Goal: Task Accomplishment & Management: Complete application form

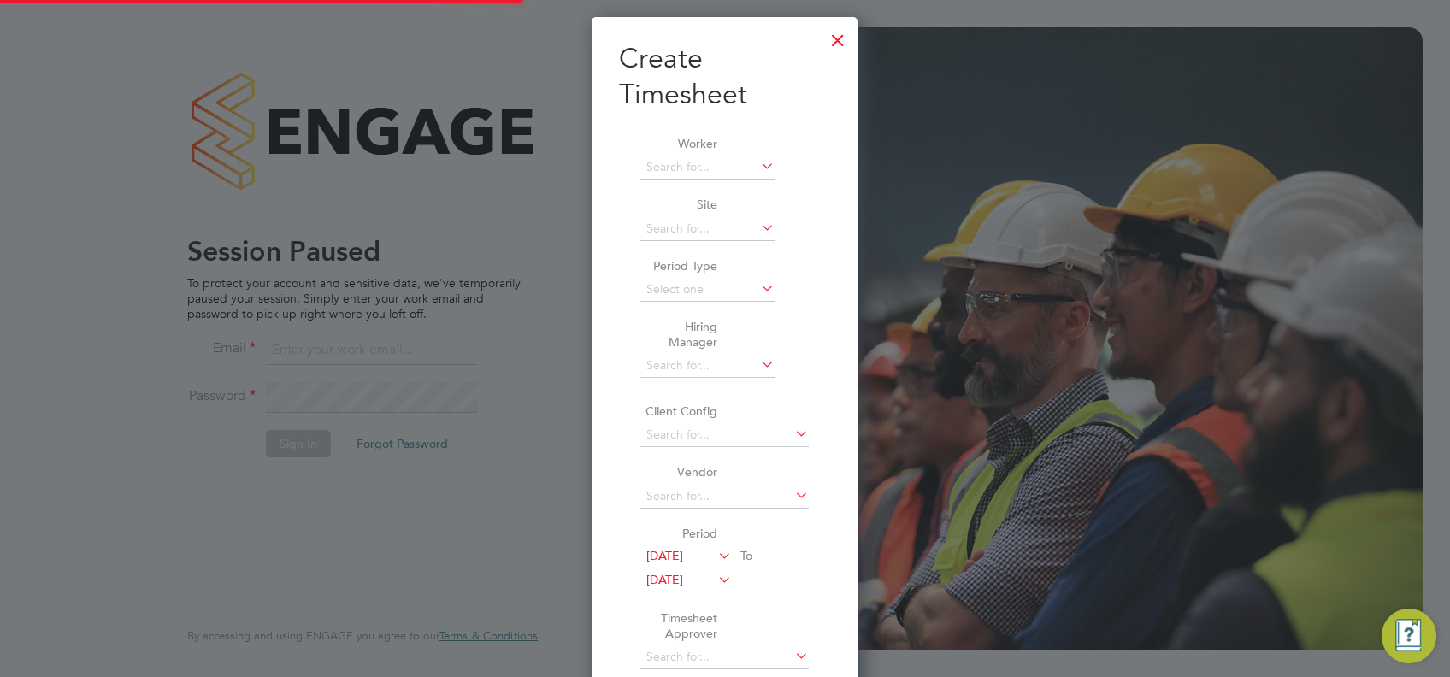
click at [952, 463] on div at bounding box center [725, 338] width 1450 height 677
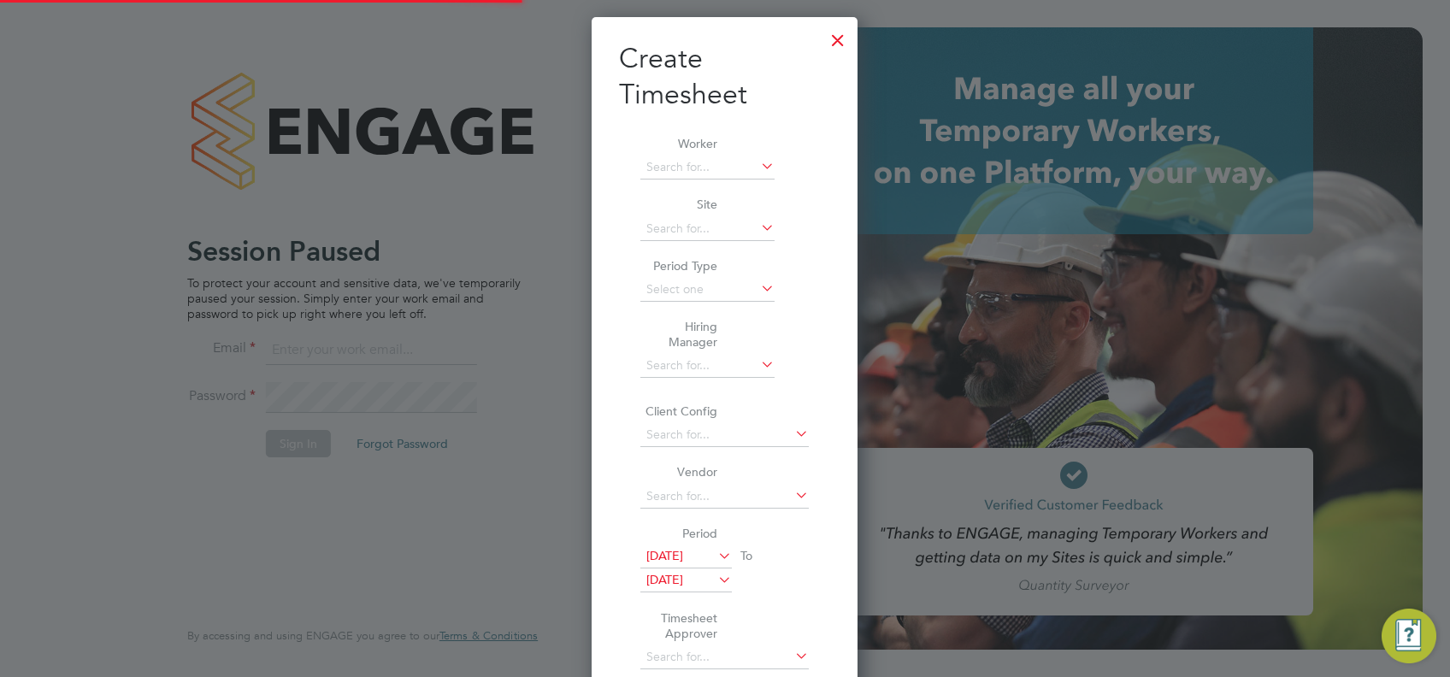
type input "ashford.timesheets@driverhire.co.uk"
drag, startPoint x: 280, startPoint y: 454, endPoint x: 288, endPoint y: 447, distance: 10.3
click at [281, 454] on div at bounding box center [725, 338] width 1450 height 677
click at [288, 446] on div at bounding box center [725, 338] width 1450 height 677
click at [835, 40] on div at bounding box center [838, 36] width 31 height 31
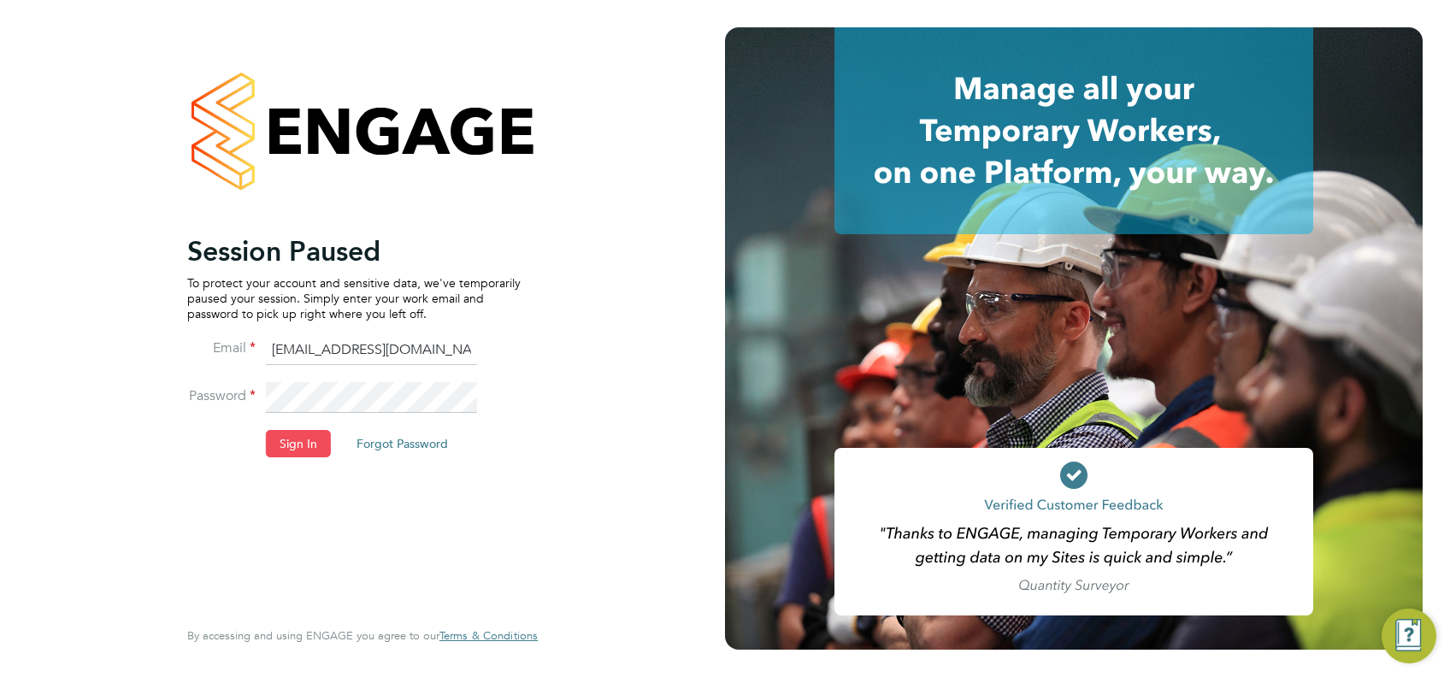
click at [294, 441] on button "Sign In" at bounding box center [298, 443] width 65 height 27
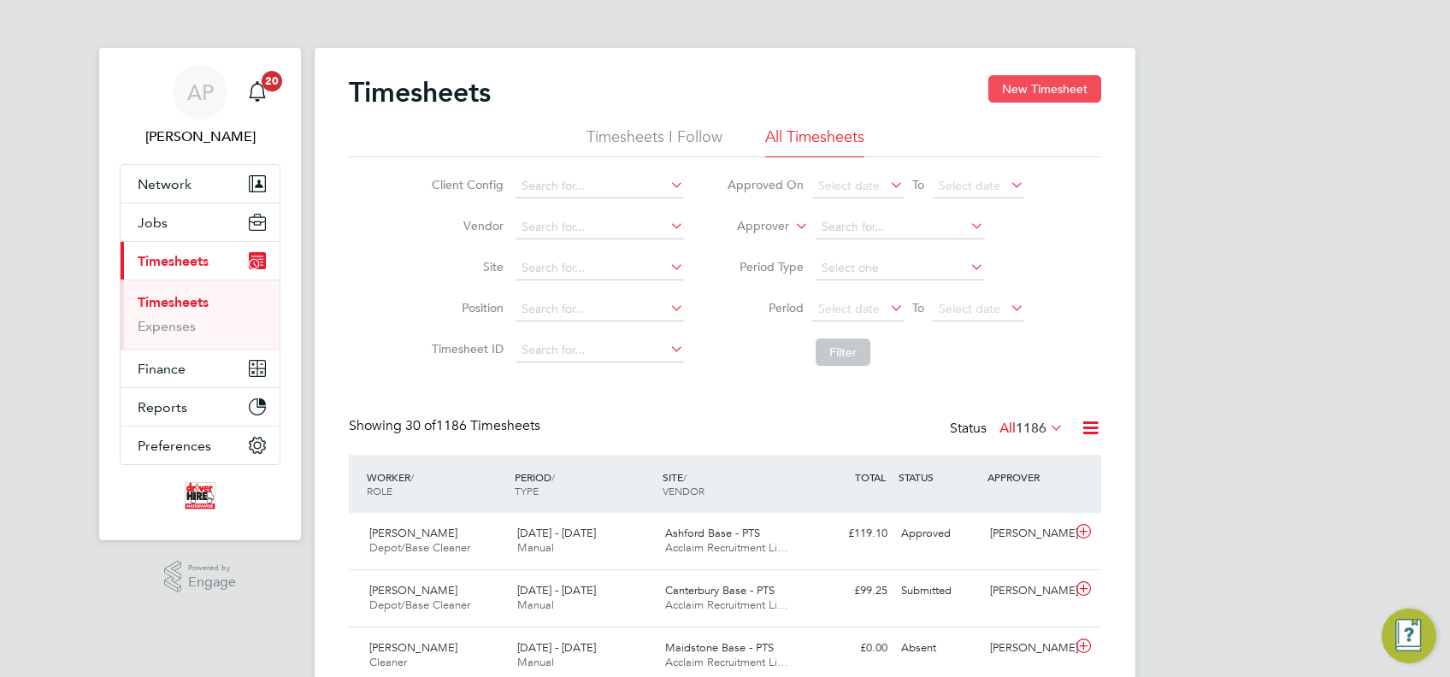
click at [1053, 89] on button "New Timesheet" at bounding box center [1045, 88] width 113 height 27
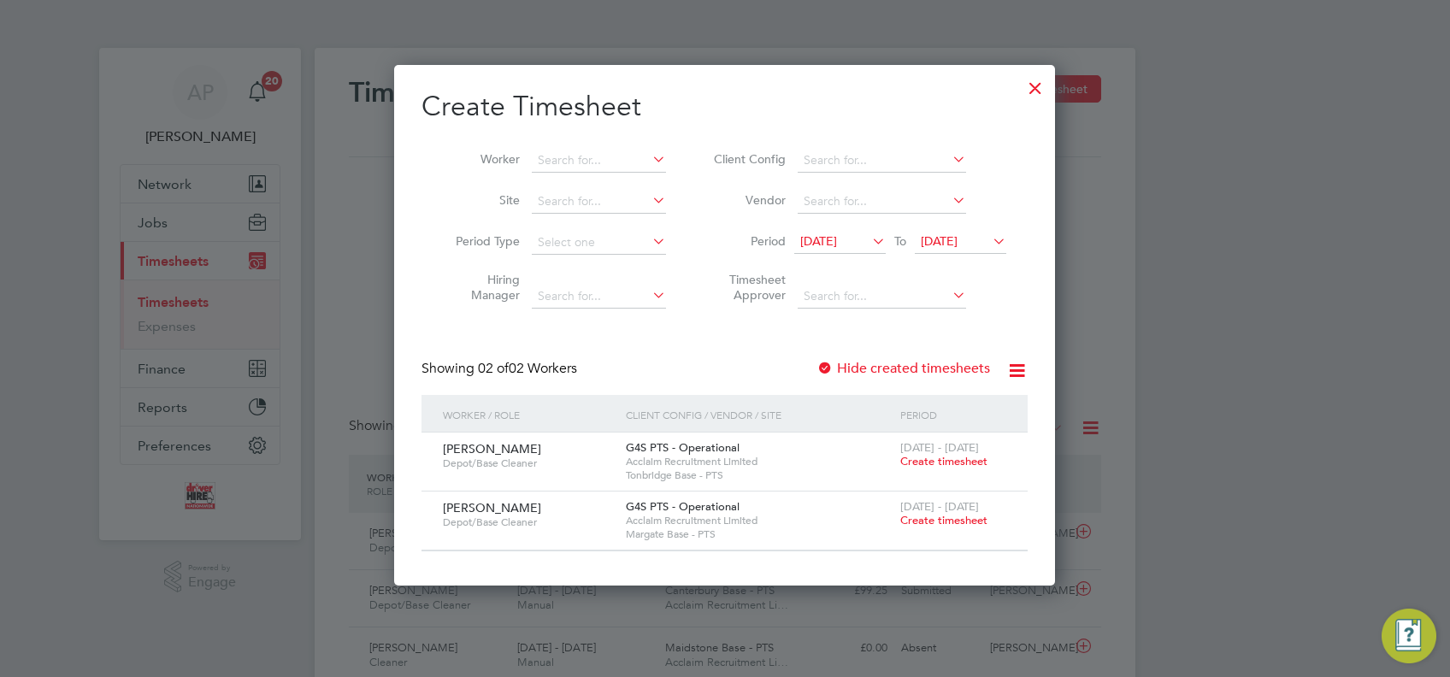
click at [951, 462] on span "Create timesheet" at bounding box center [943, 461] width 87 height 15
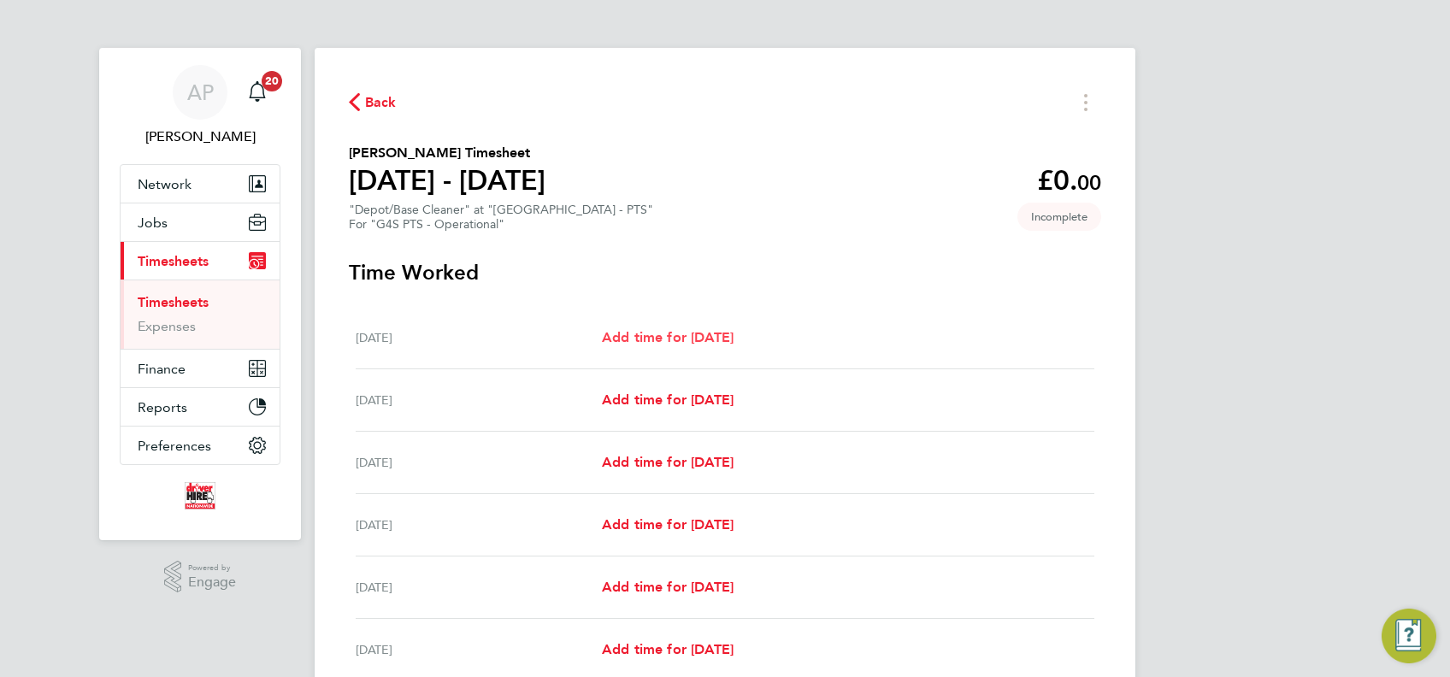
click at [704, 339] on span "Add time for [DATE]" at bounding box center [668, 337] width 132 height 16
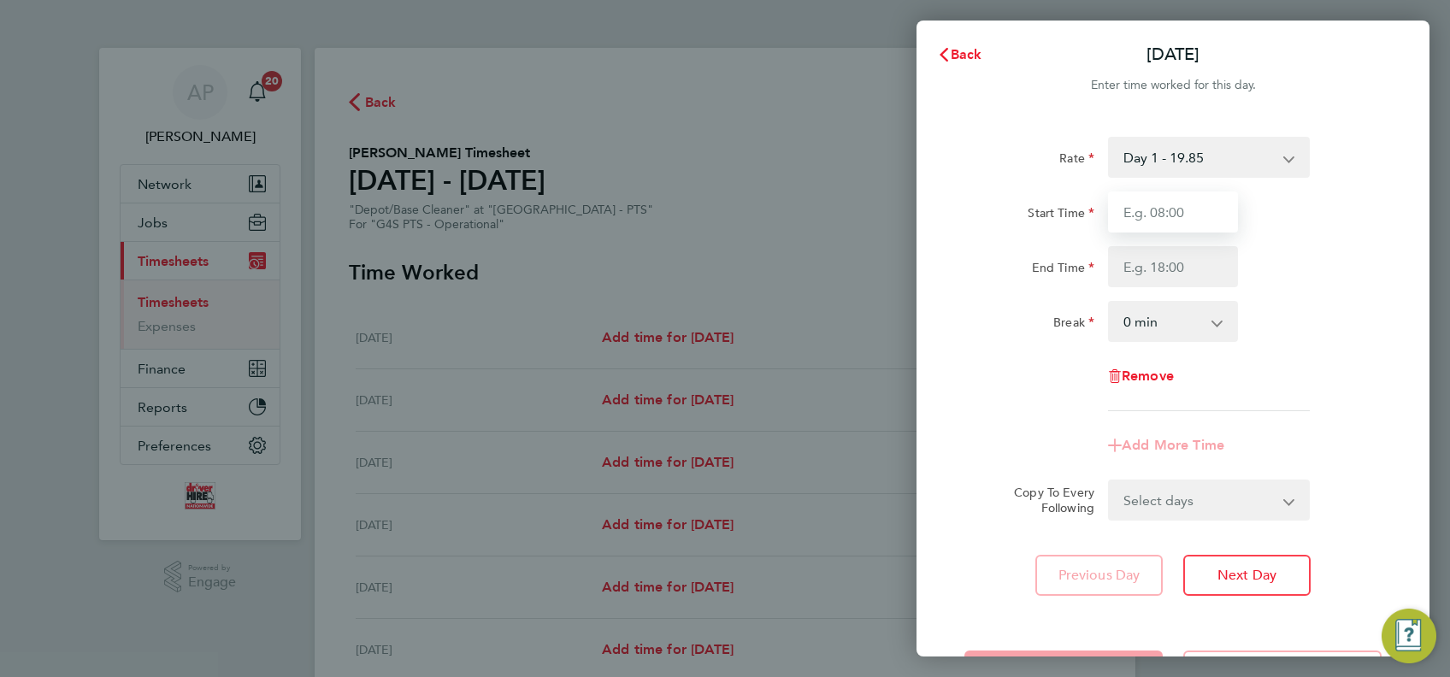
drag, startPoint x: 1170, startPoint y: 205, endPoint x: 1195, endPoint y: 205, distance: 25.7
click at [1170, 205] on input "Start Time" at bounding box center [1173, 212] width 130 height 41
type input "08:00"
type input "11:00"
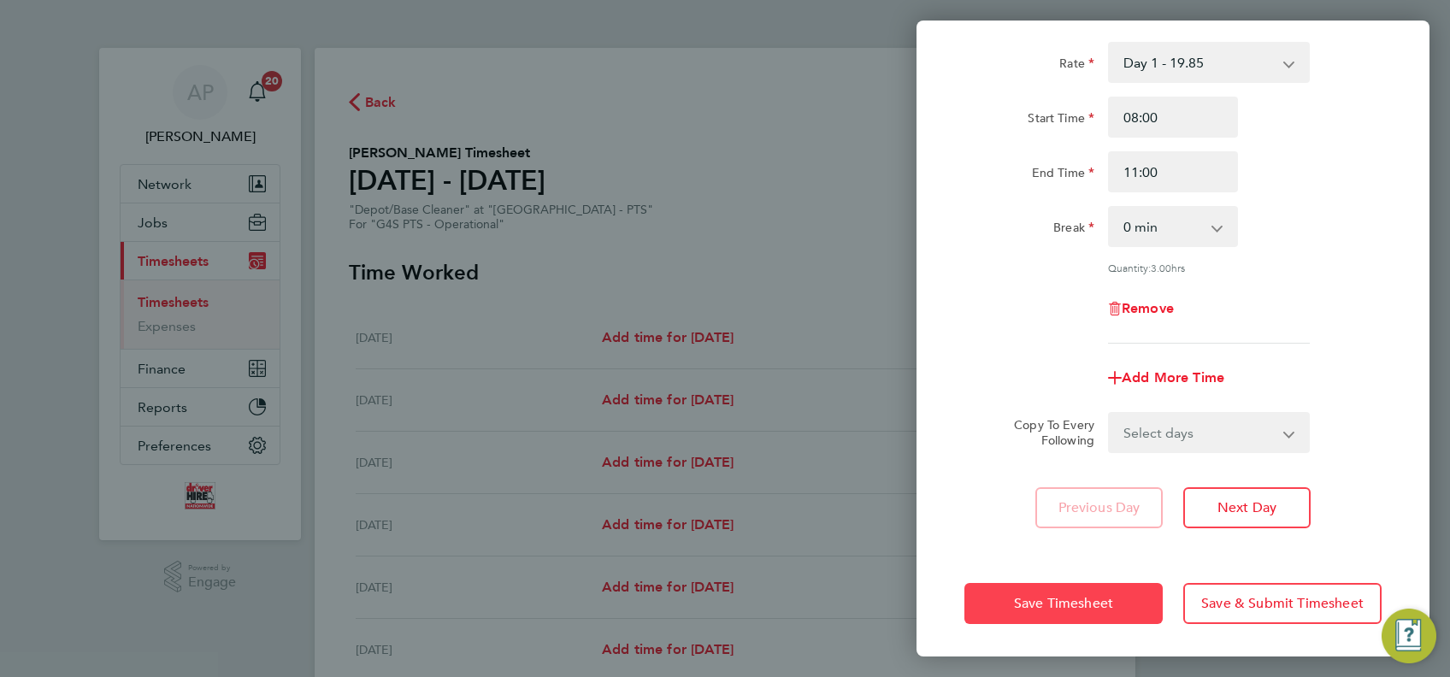
click at [1029, 611] on button "Save Timesheet" at bounding box center [1064, 603] width 198 height 41
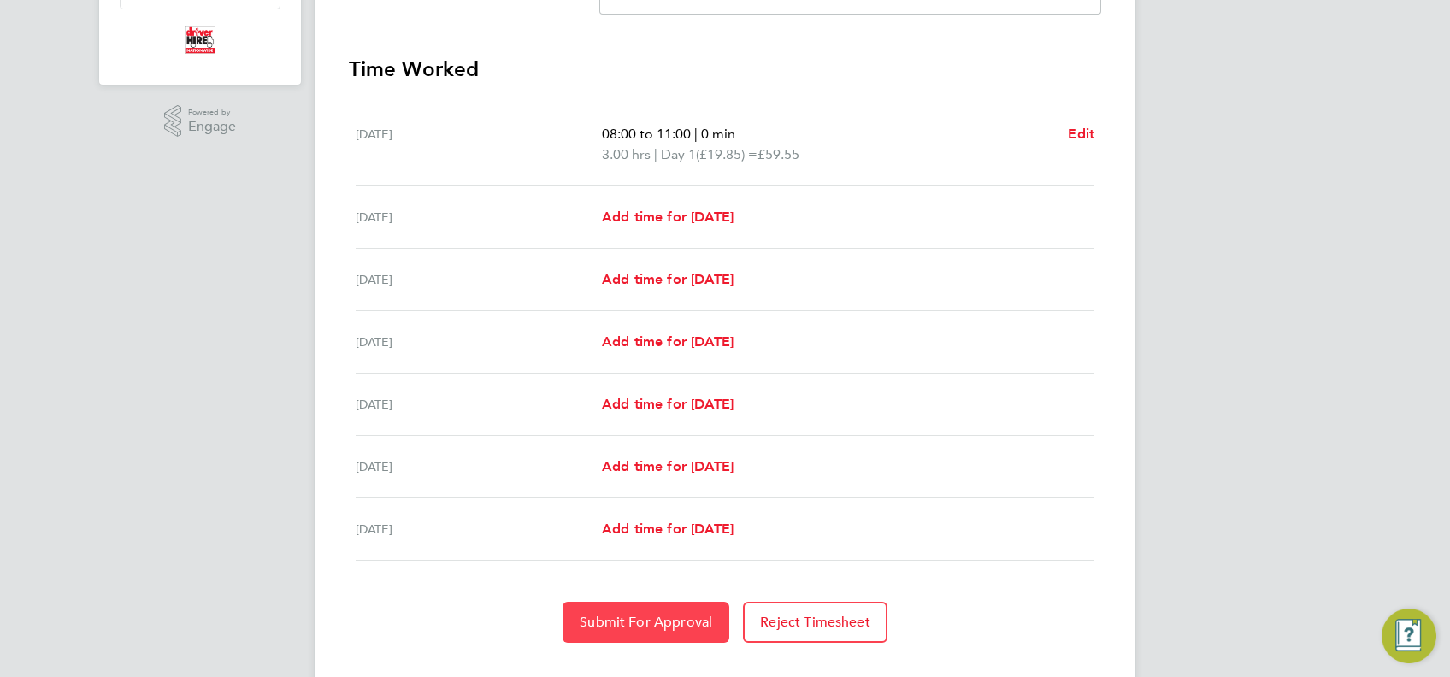
click at [664, 616] on span "Submit For Approval" at bounding box center [646, 622] width 133 height 17
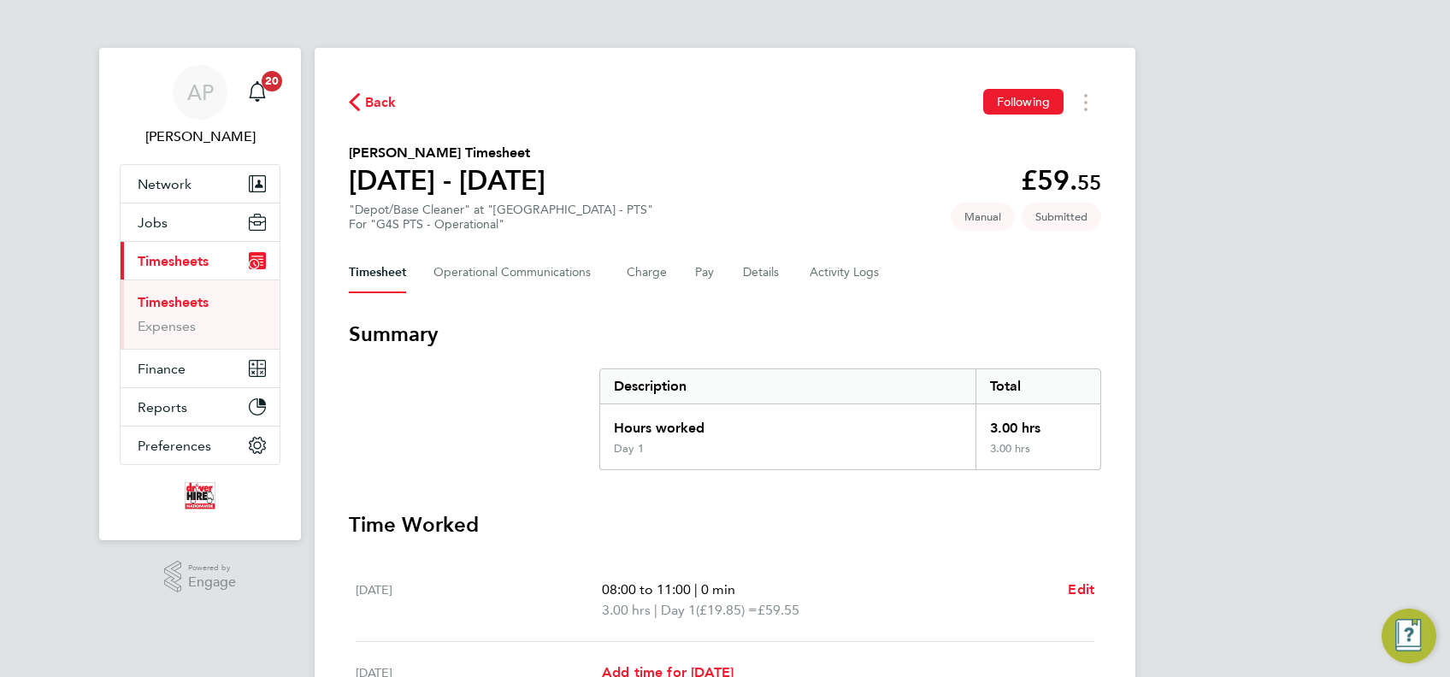
click at [376, 113] on div "Back Following" at bounding box center [725, 102] width 752 height 27
click at [381, 108] on span "Back" at bounding box center [381, 102] width 32 height 21
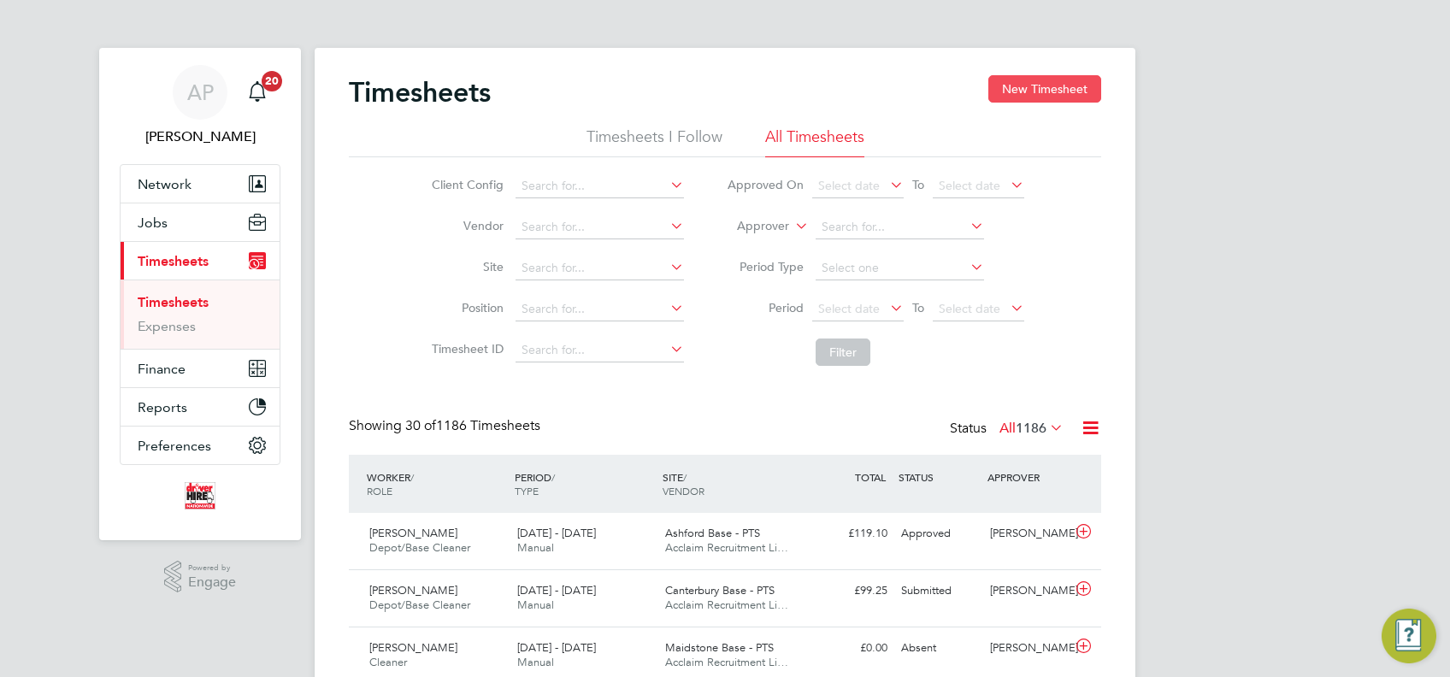
click at [1036, 85] on button "New Timesheet" at bounding box center [1045, 88] width 113 height 27
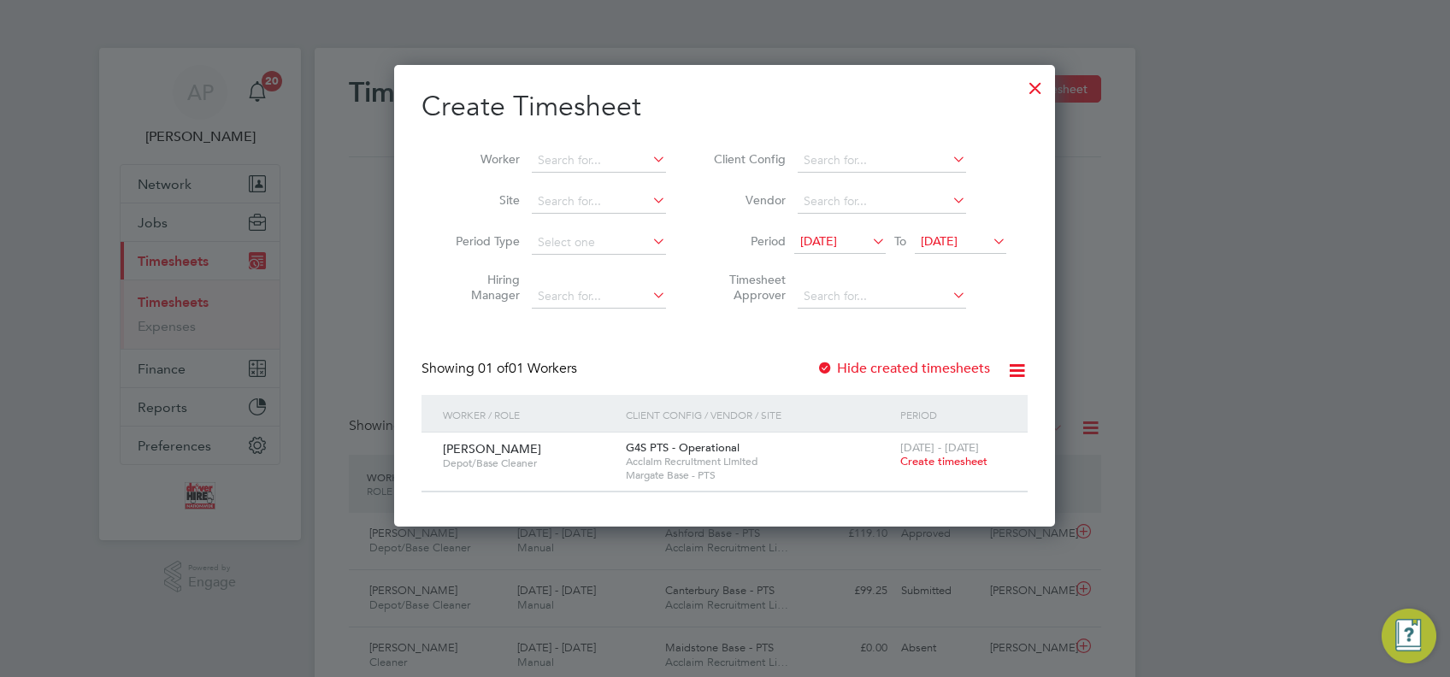
click at [961, 463] on span "Create timesheet" at bounding box center [943, 461] width 87 height 15
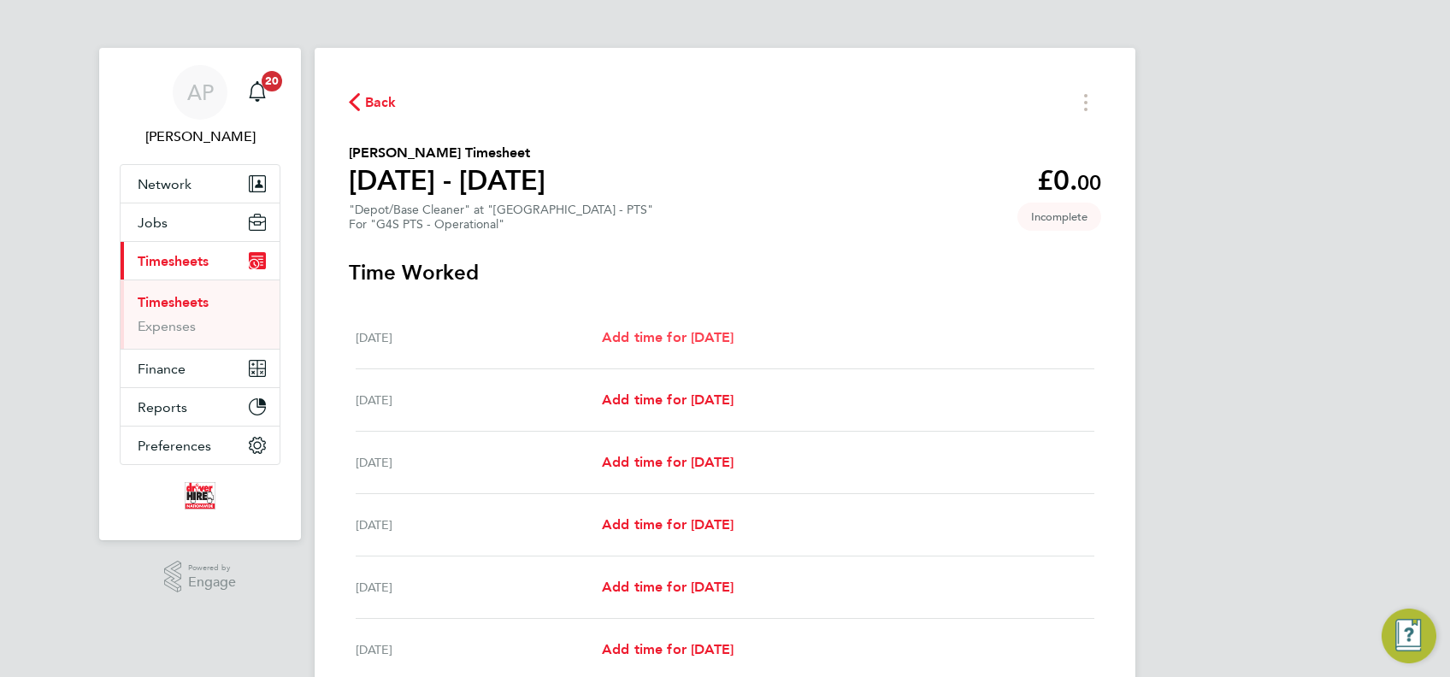
click at [677, 328] on link "Add time for [DATE]" at bounding box center [668, 338] width 132 height 21
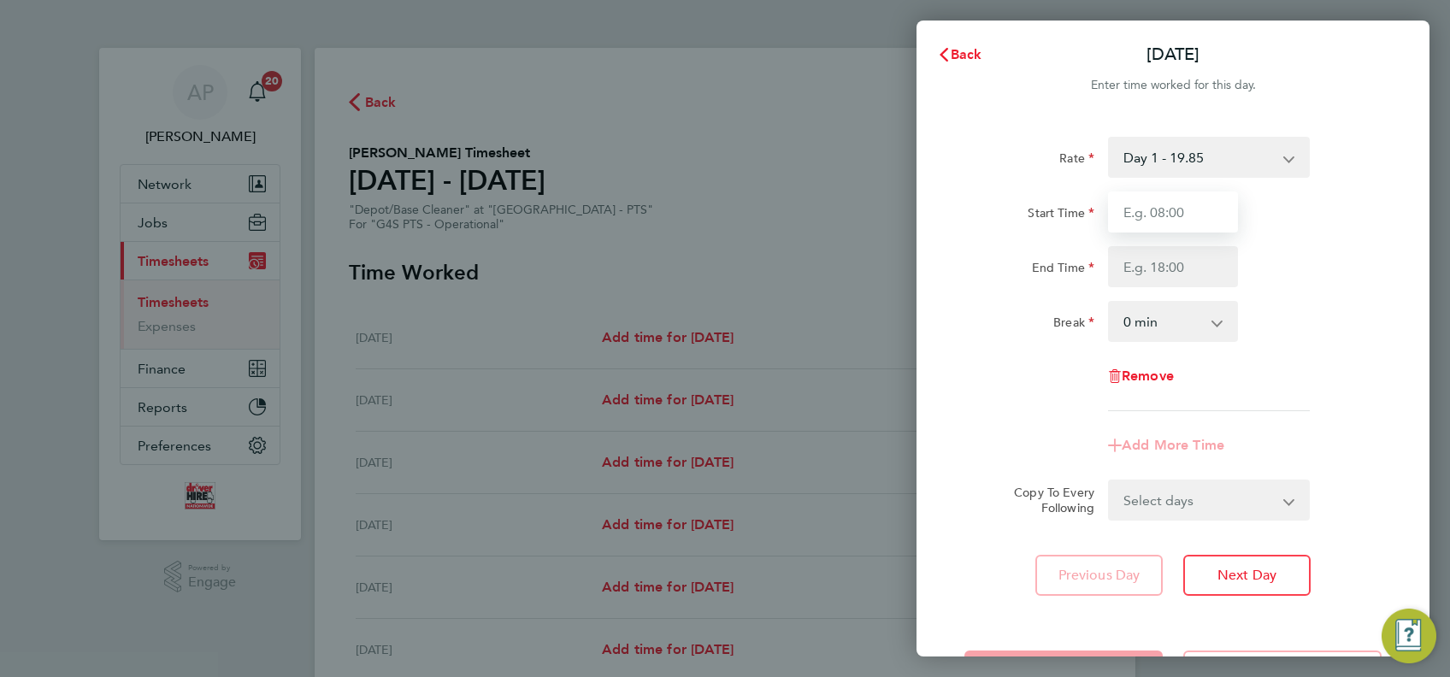
click at [1209, 205] on input "Start Time" at bounding box center [1173, 212] width 130 height 41
type input "07:50"
type input "09:50"
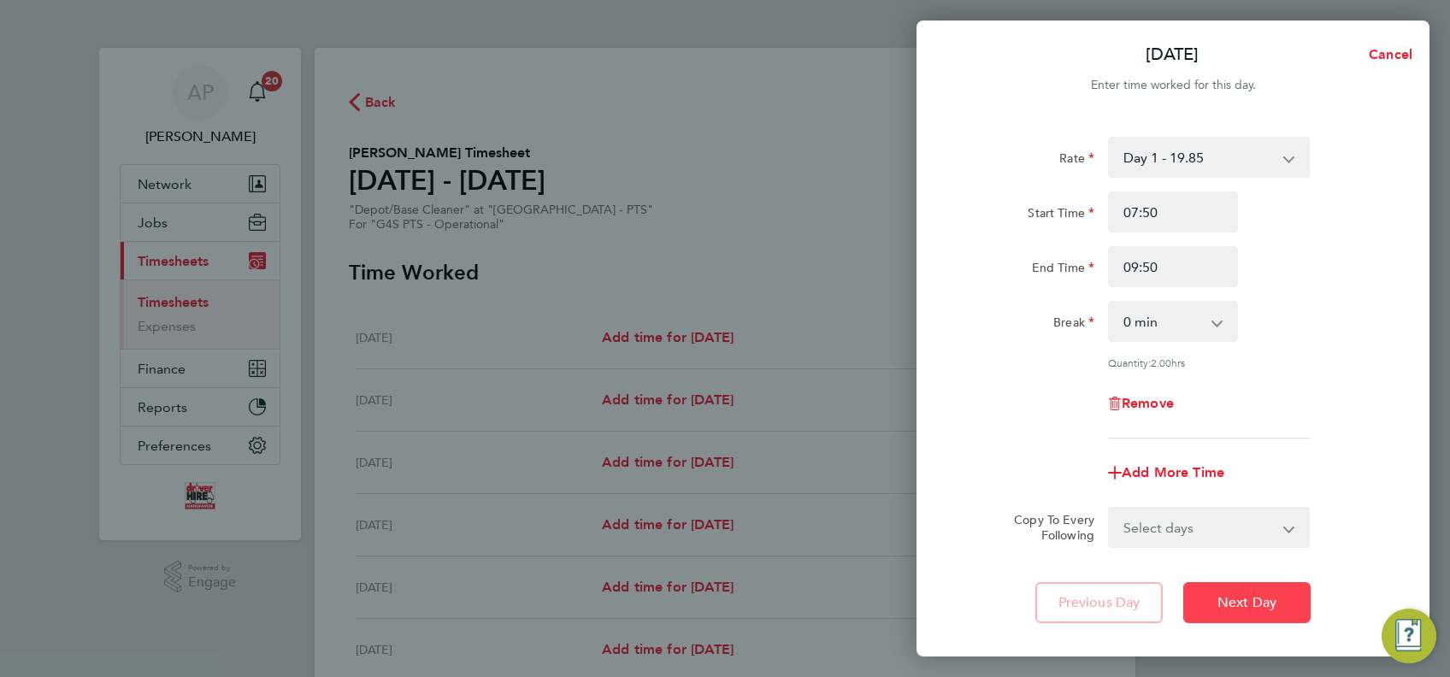
click at [1210, 617] on button "Next Day" at bounding box center [1246, 602] width 127 height 41
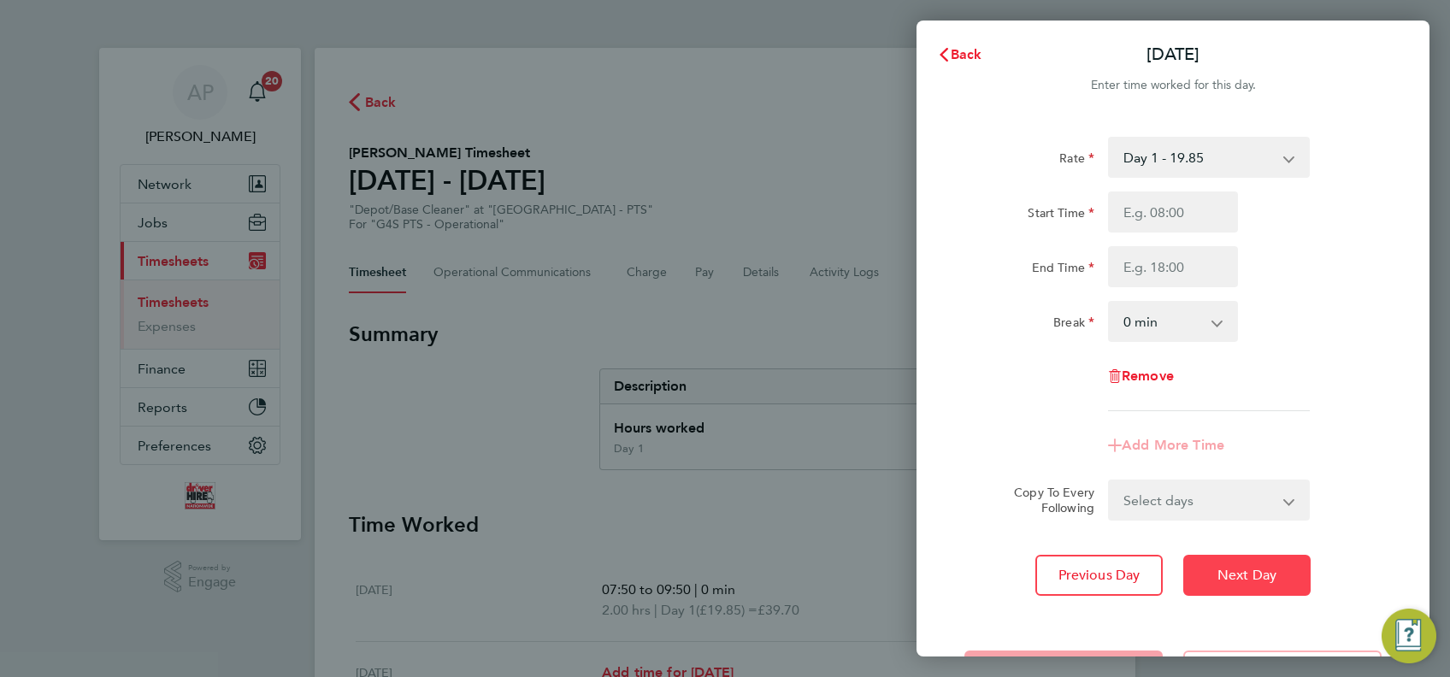
click at [1258, 558] on button "Next Day" at bounding box center [1246, 575] width 127 height 41
click at [1170, 210] on input "Start Time" at bounding box center [1173, 212] width 130 height 41
type input "07:45"
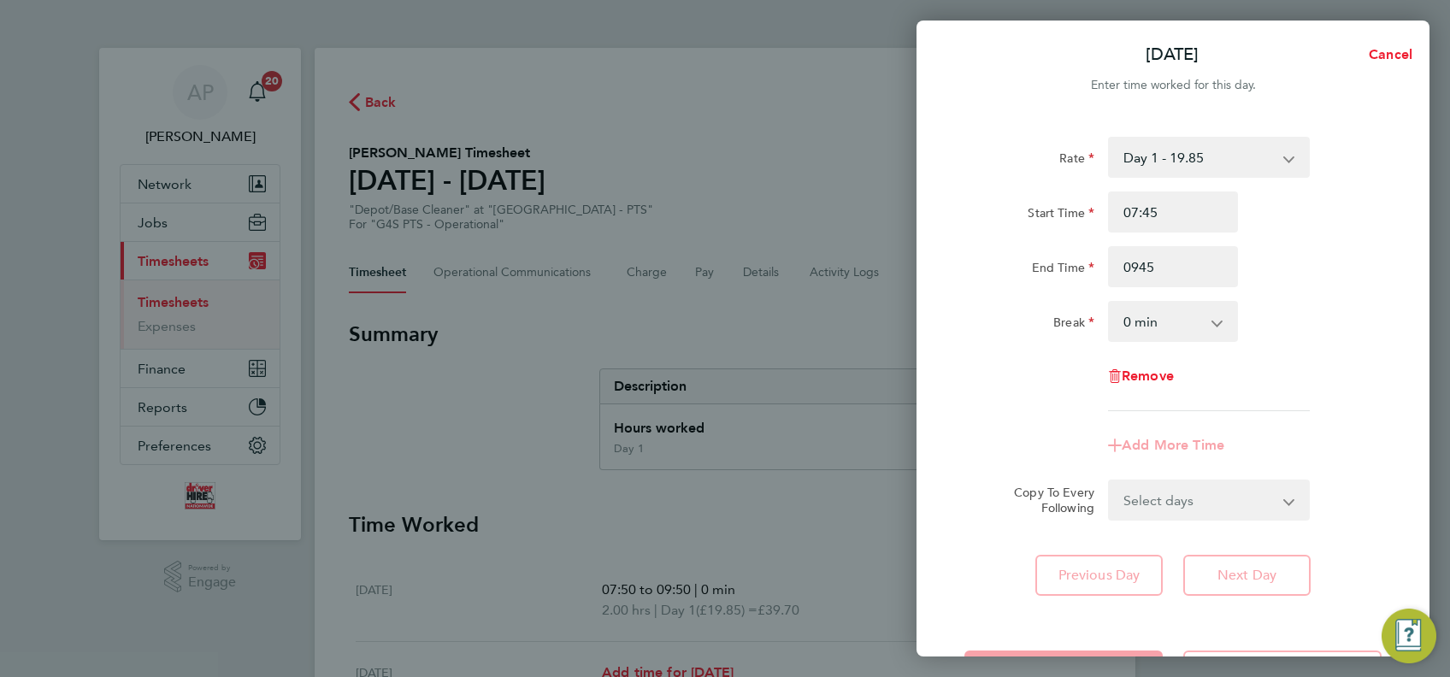
type input "09:45"
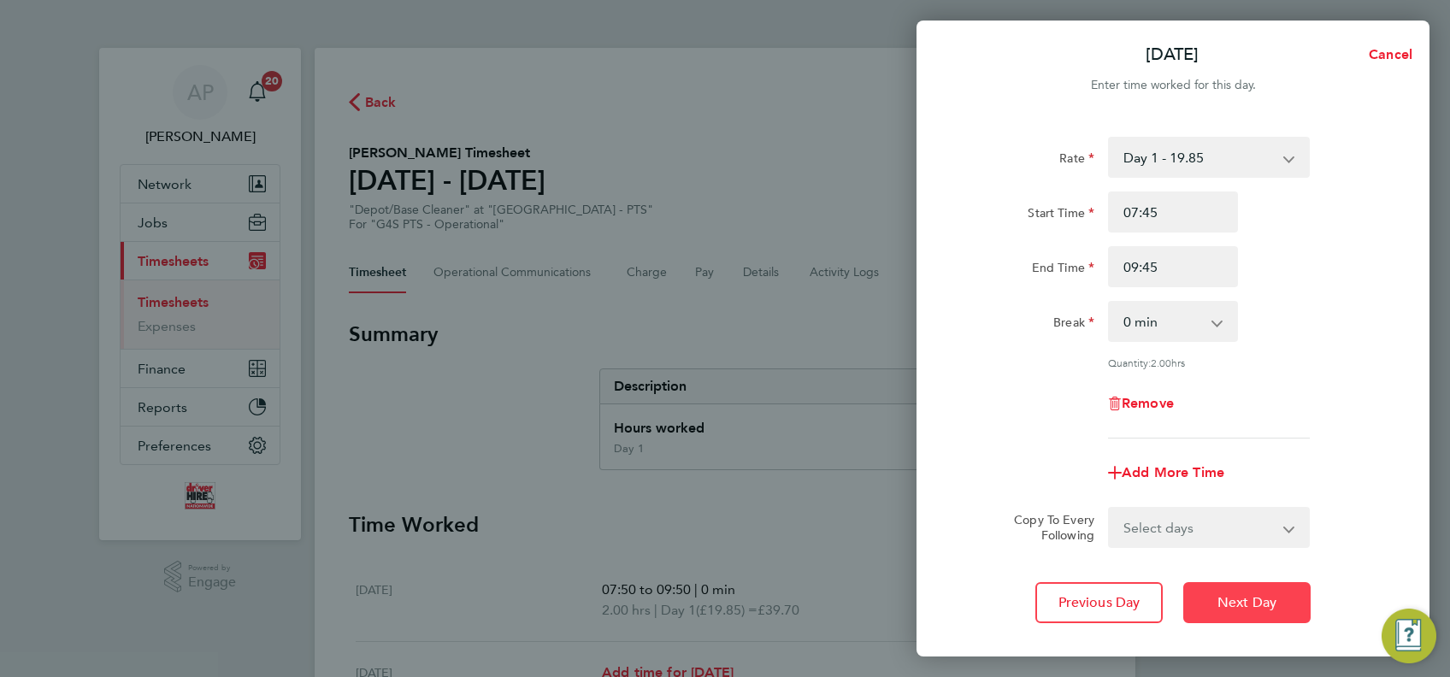
click at [1243, 594] on span "Next Day" at bounding box center [1247, 602] width 59 height 17
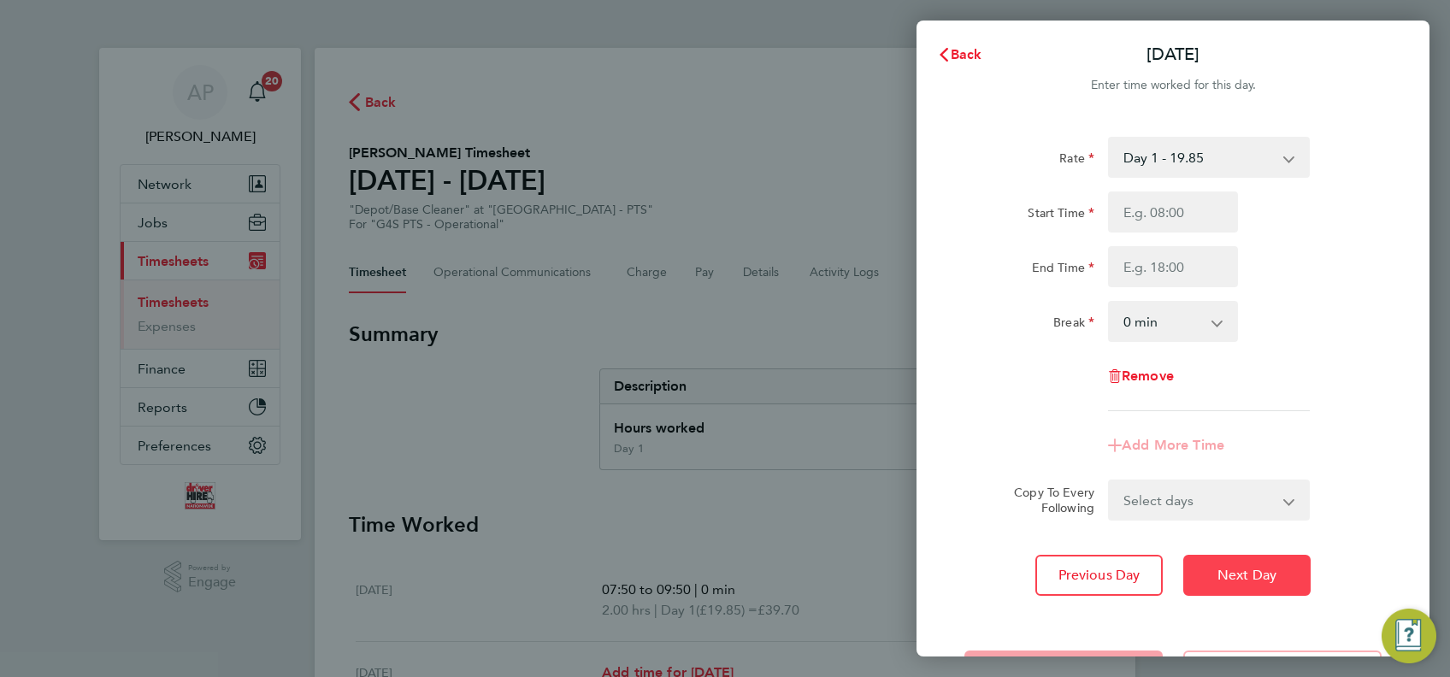
click at [1245, 570] on span "Next Day" at bounding box center [1247, 575] width 59 height 17
click at [1168, 221] on input "Start Time" at bounding box center [1173, 212] width 130 height 41
type input "07:40"
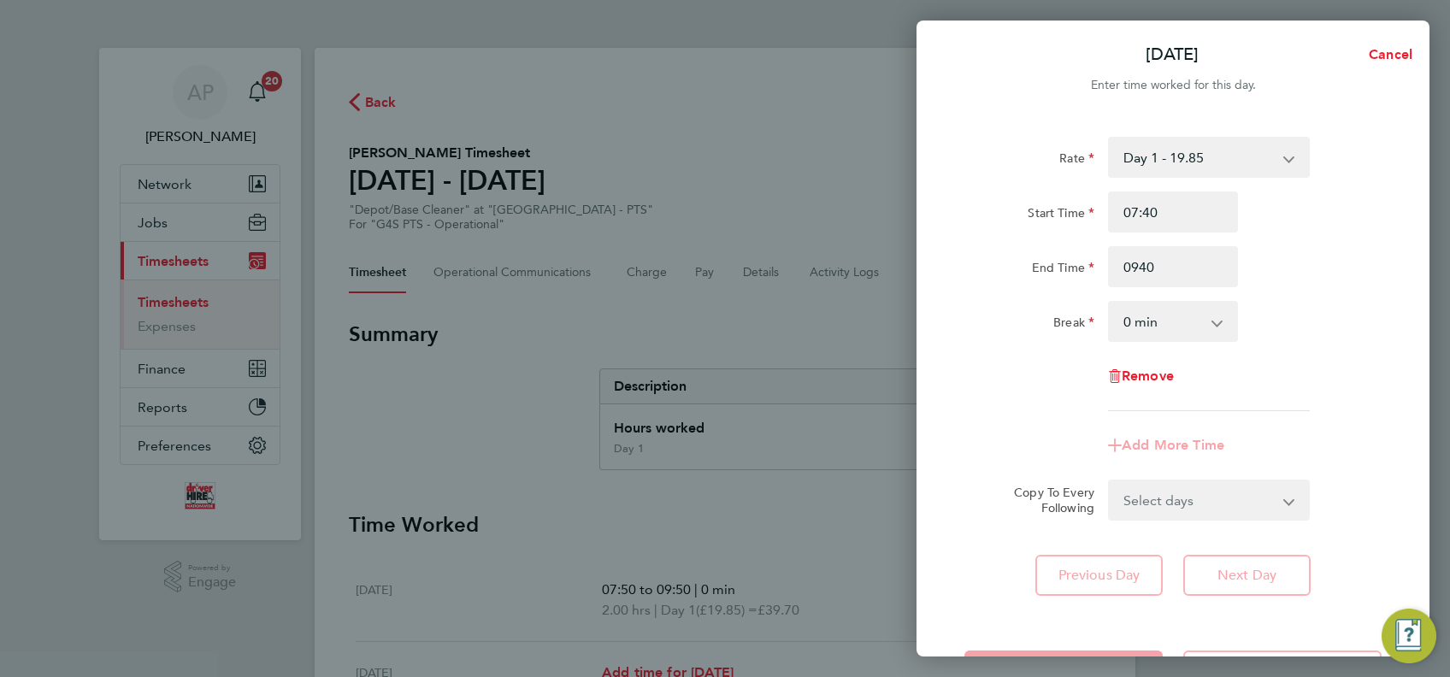
type input "09:40"
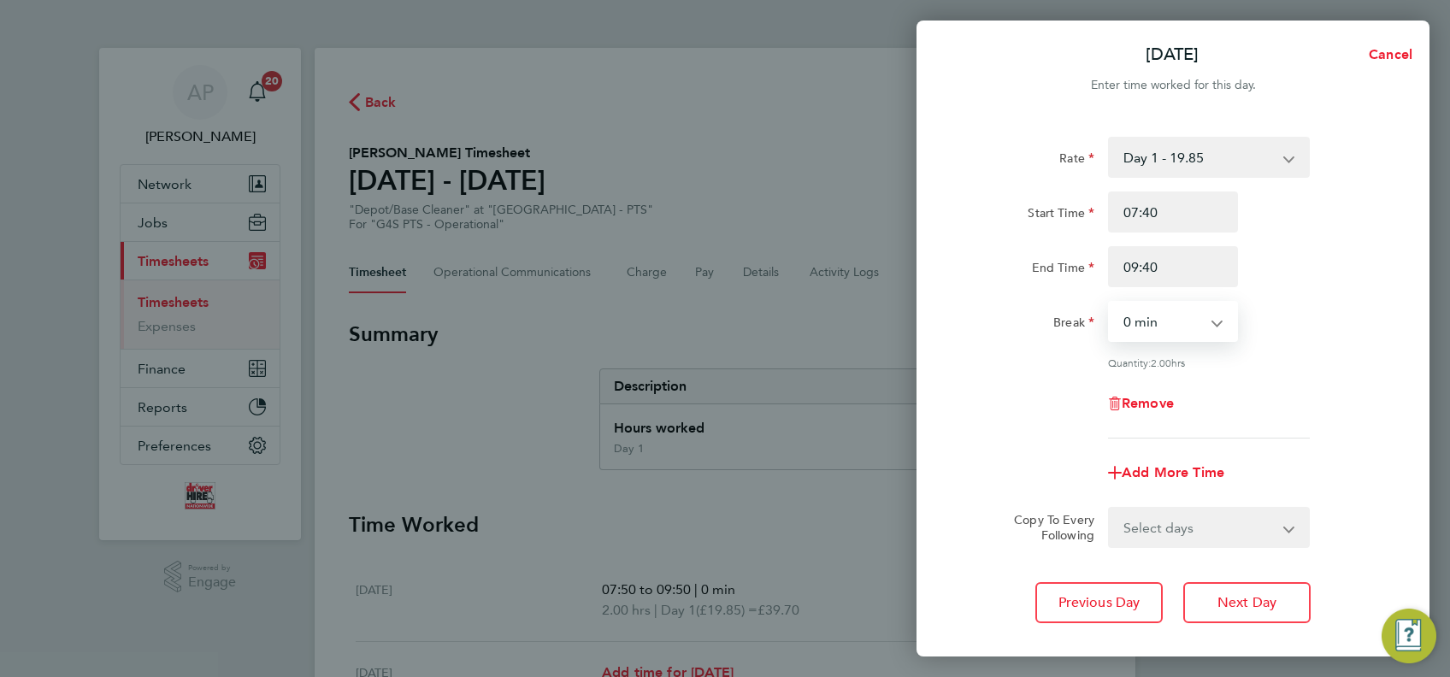
scroll to position [95, 0]
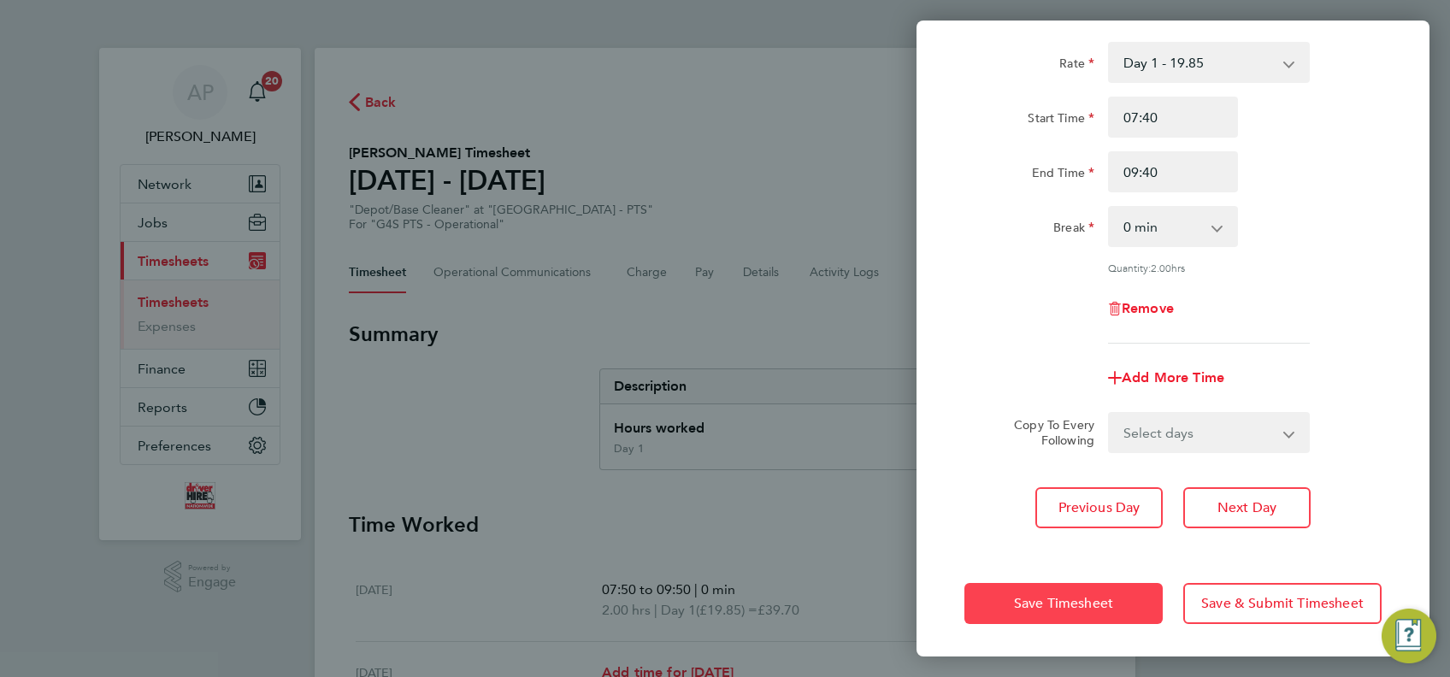
click at [1060, 611] on button "Save Timesheet" at bounding box center [1064, 603] width 198 height 41
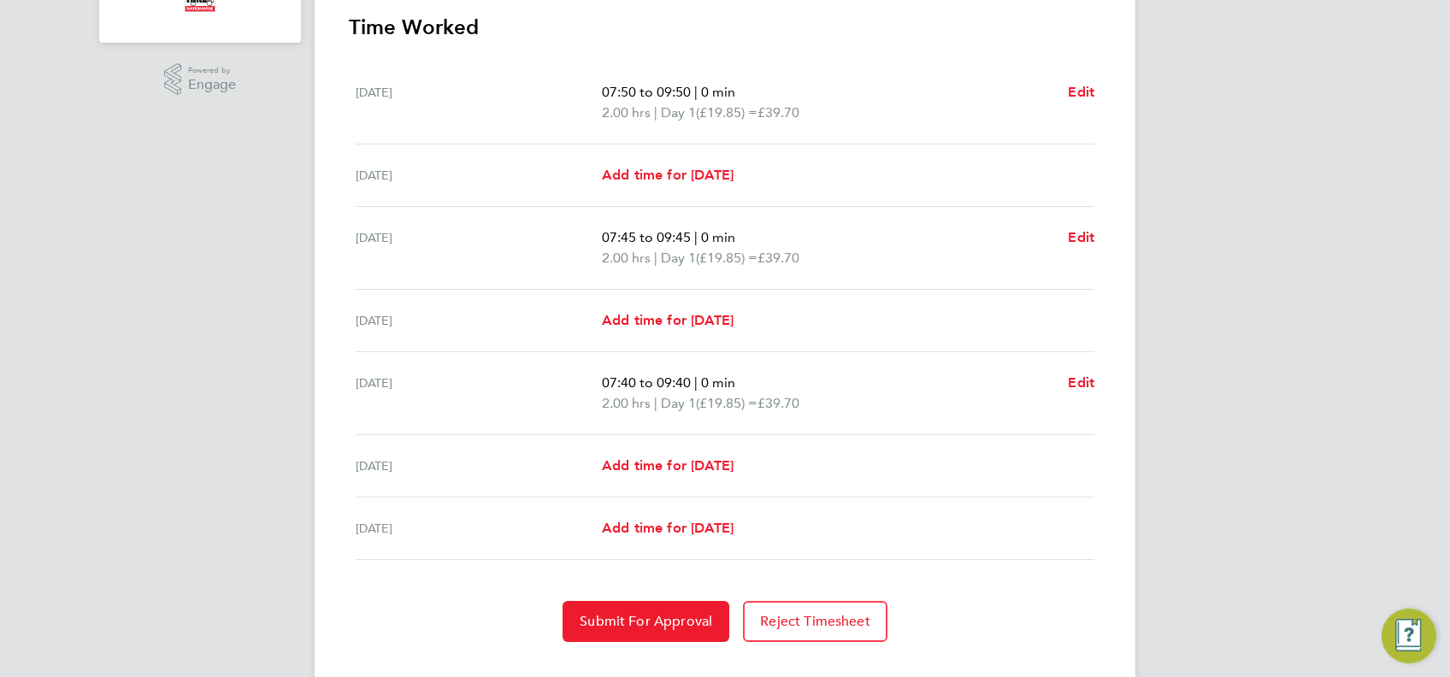
scroll to position [528, 0]
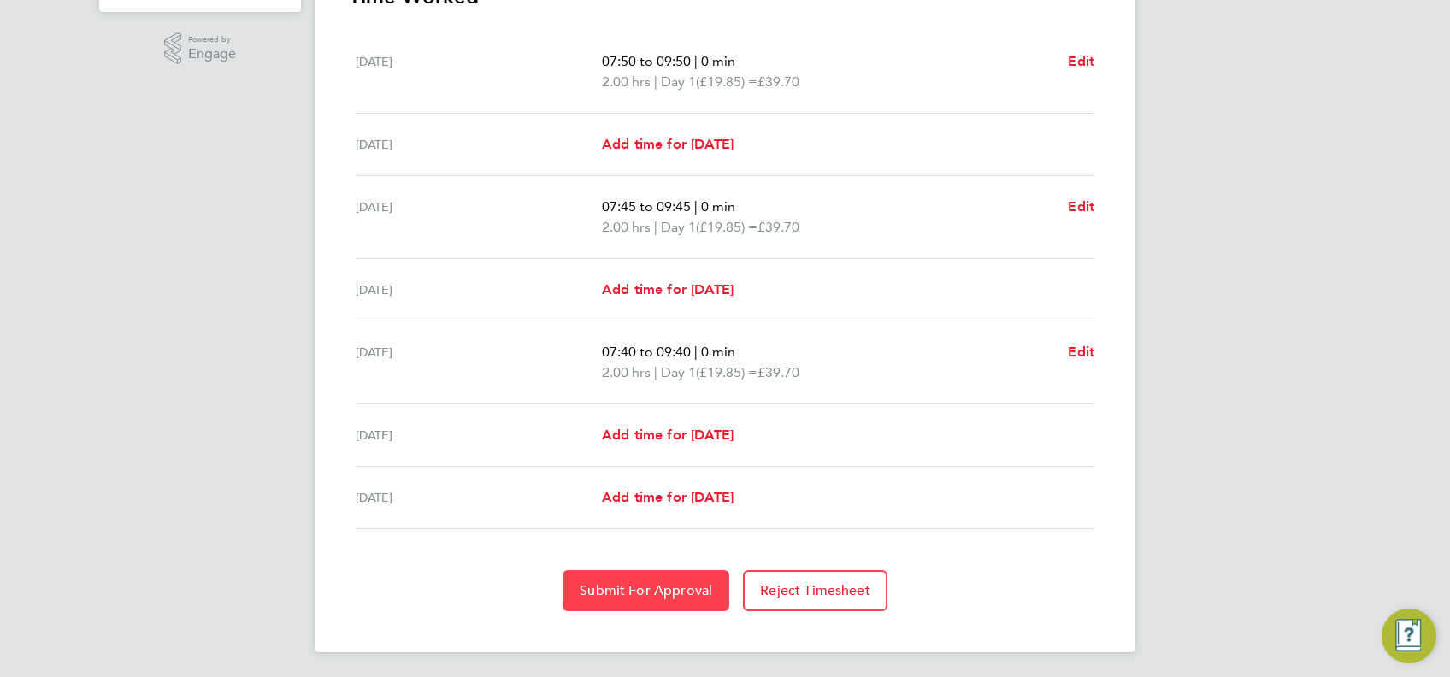
click at [607, 599] on button "Submit For Approval" at bounding box center [646, 590] width 167 height 41
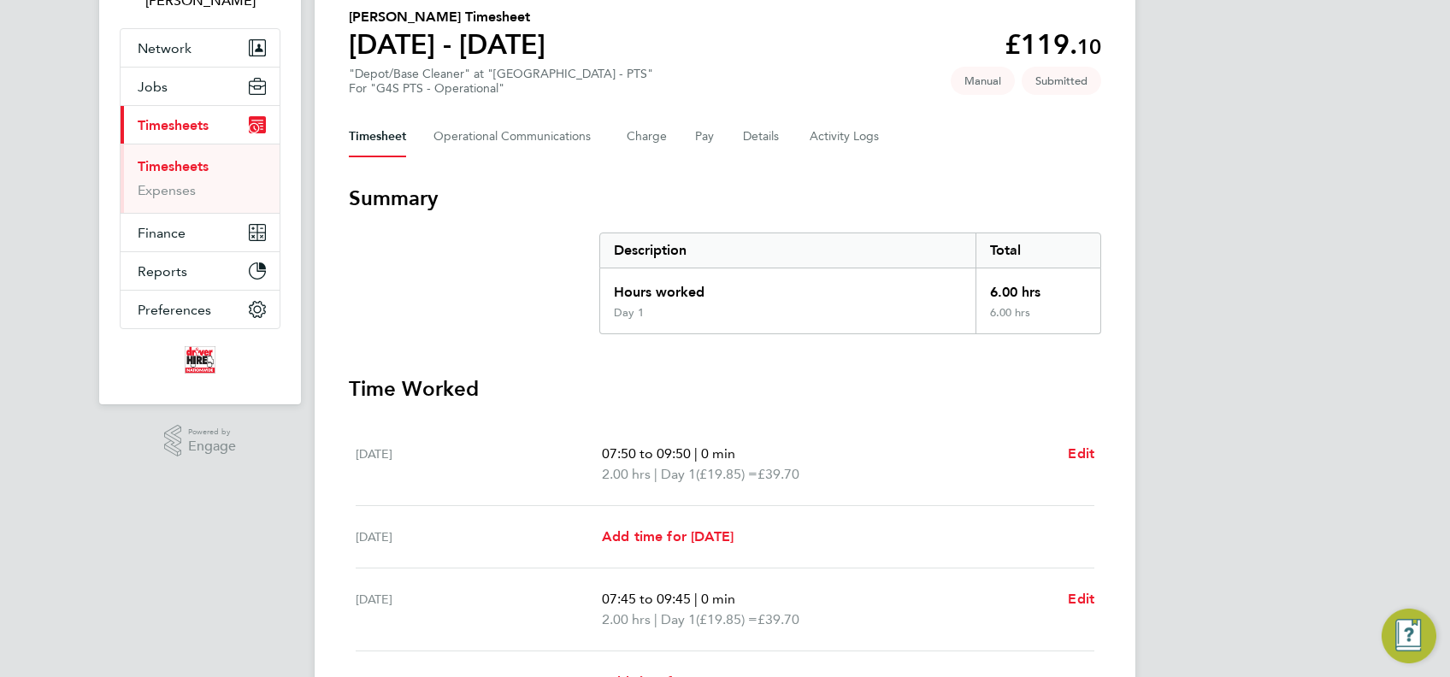
scroll to position [0, 0]
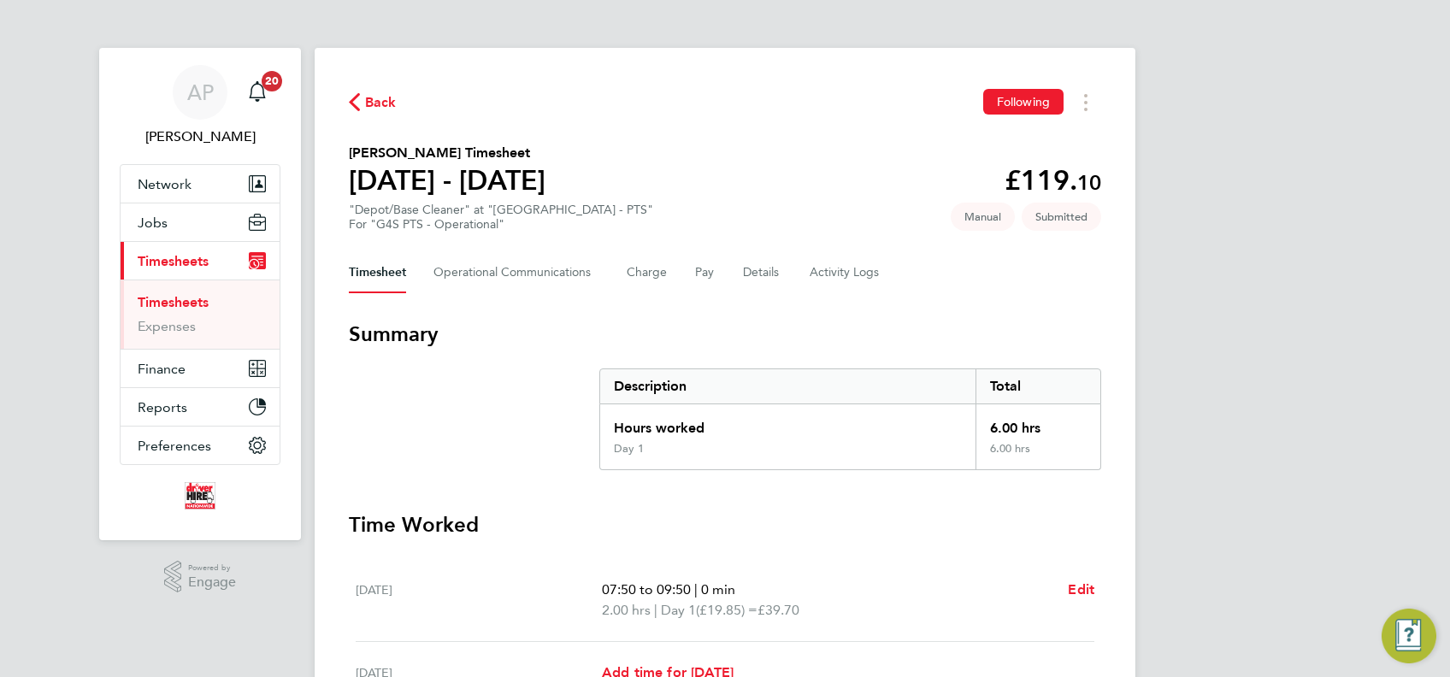
click at [369, 94] on span "Back" at bounding box center [381, 102] width 32 height 21
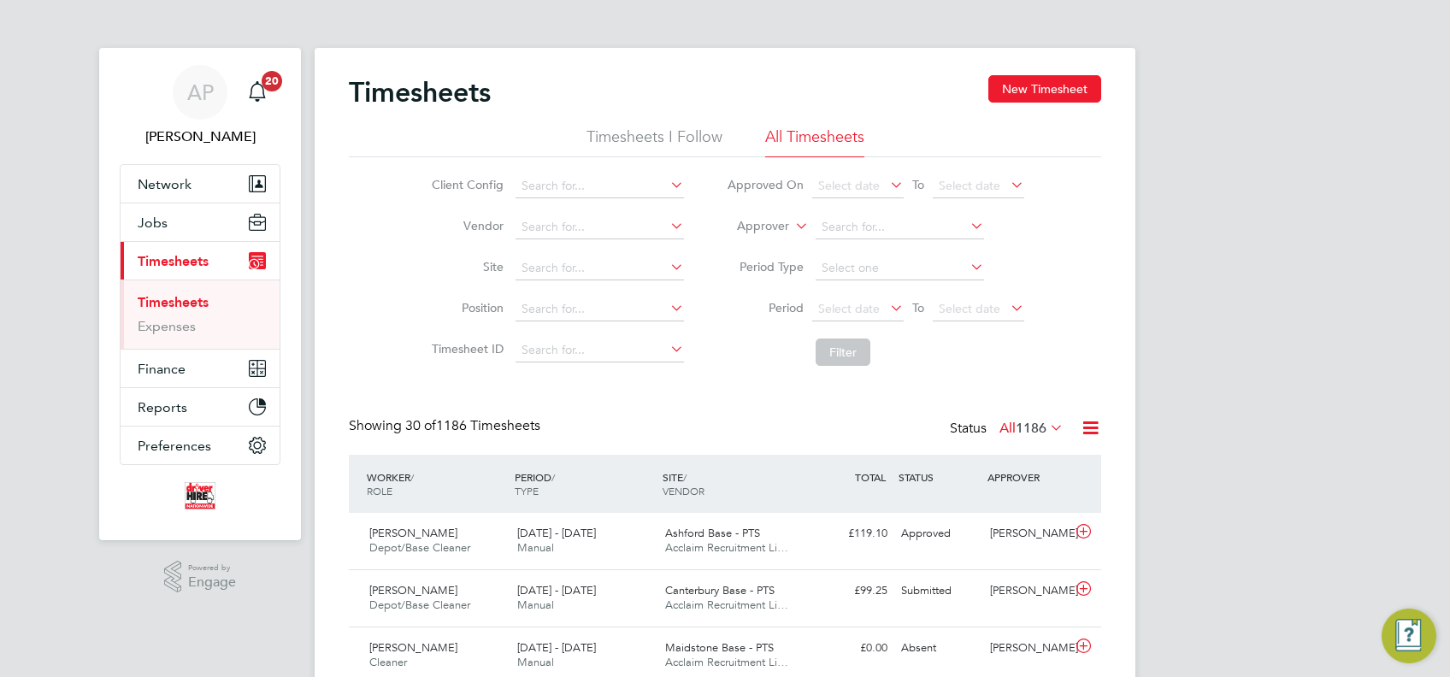
scroll to position [43, 148]
